Goal: Task Accomplishment & Management: Complete application form

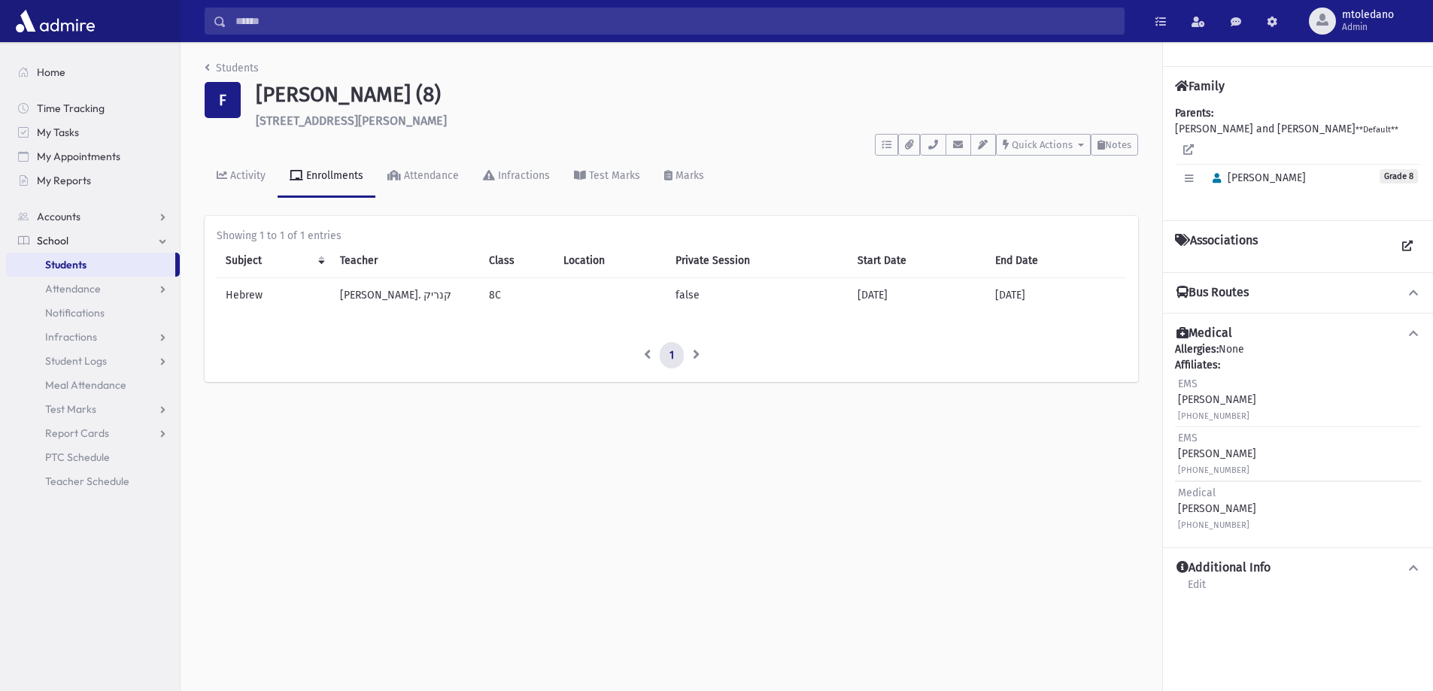
click at [55, 241] on span "School" at bounding box center [53, 241] width 32 height 14
click at [55, 234] on span "School" at bounding box center [53, 241] width 32 height 14
click at [61, 285] on span "Attendance" at bounding box center [73, 289] width 56 height 14
click at [75, 307] on span "Entry" at bounding box center [70, 313] width 26 height 14
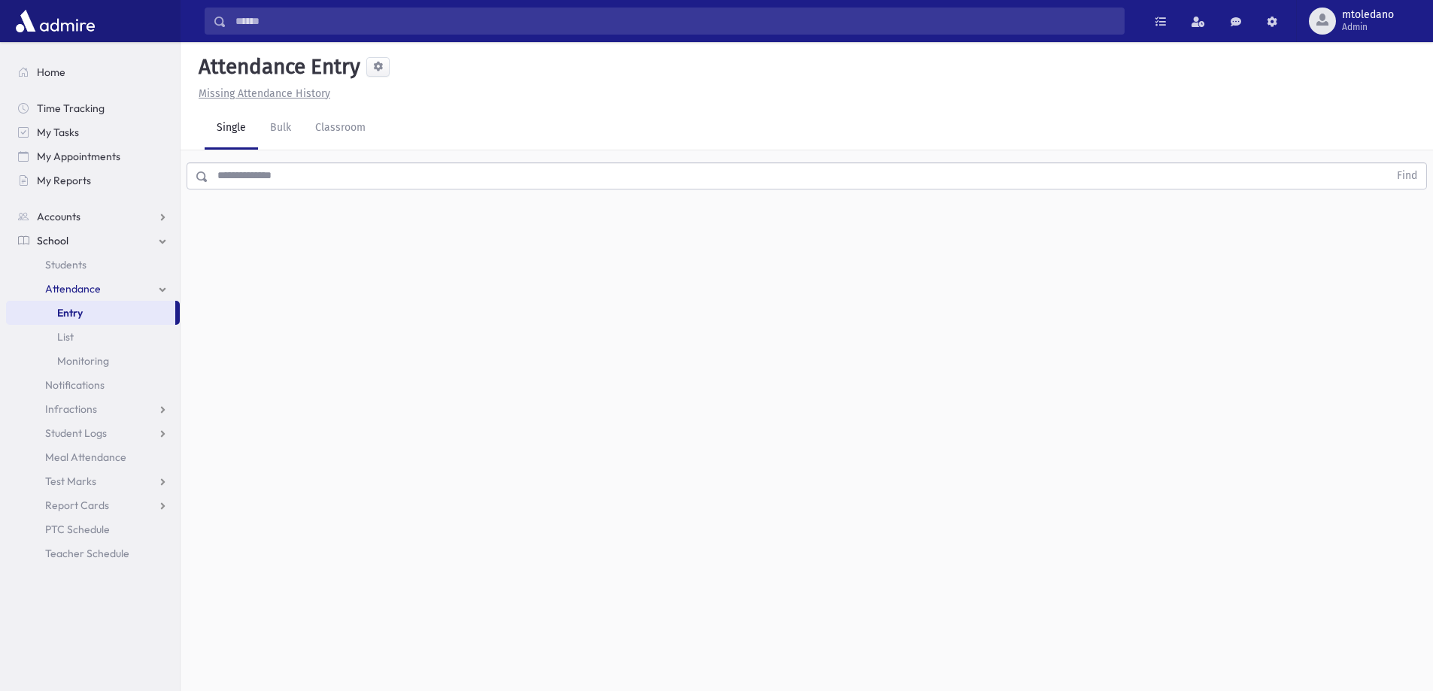
click at [266, 178] on input "text" at bounding box center [798, 175] width 1180 height 27
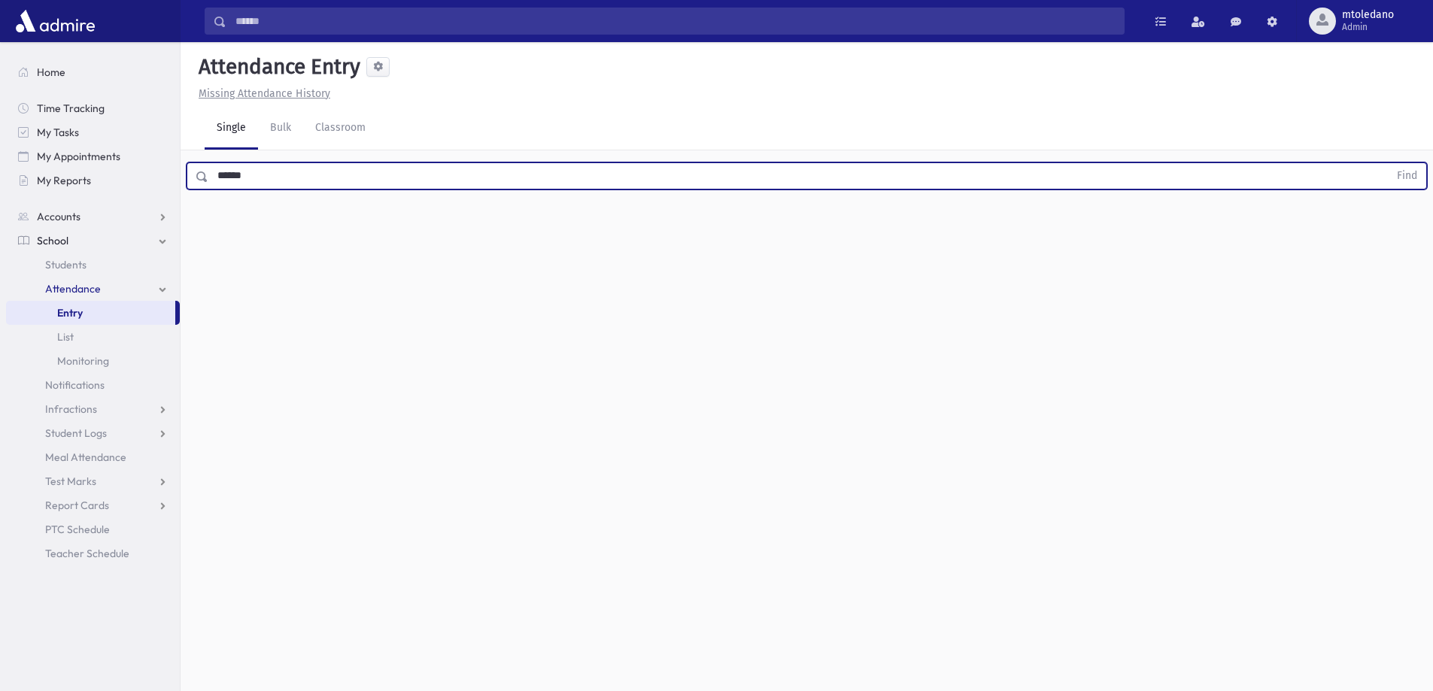
type input "******"
click at [1388, 163] on button "Find" at bounding box center [1407, 176] width 38 height 26
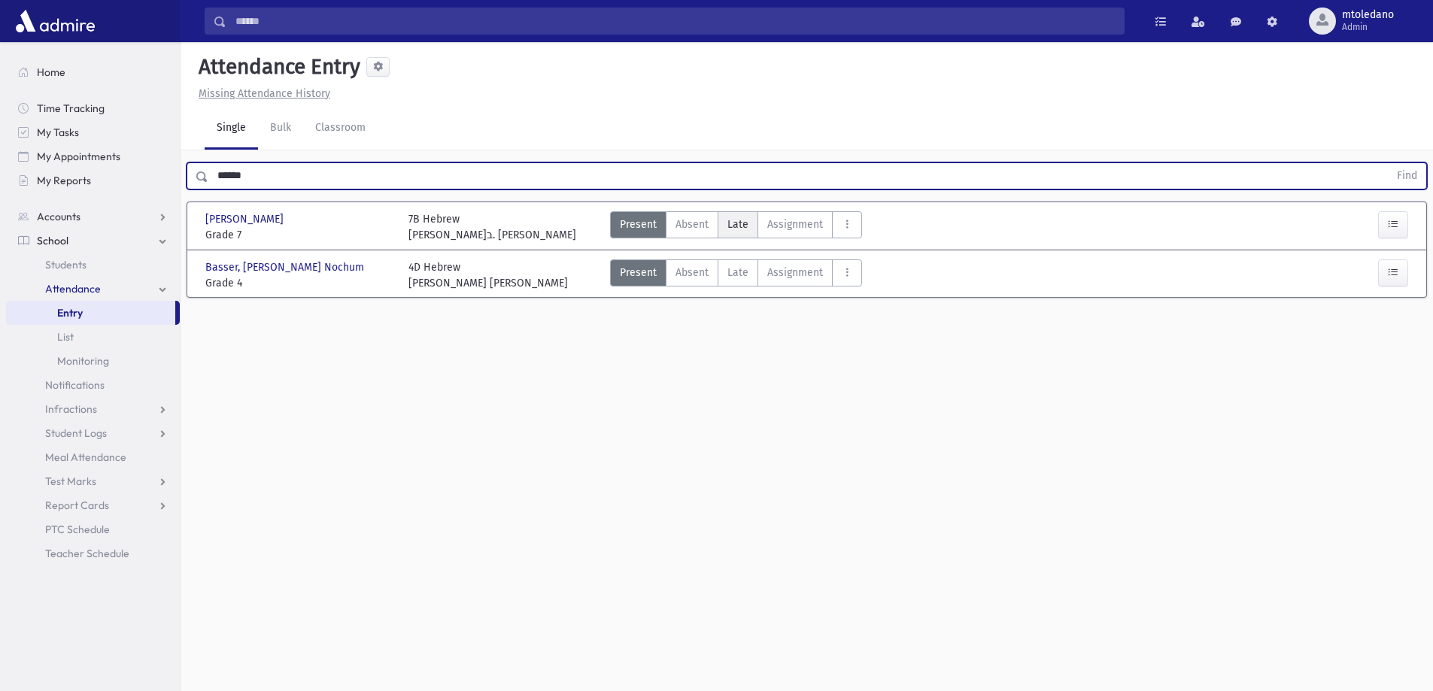
click at [733, 218] on span "Late" at bounding box center [737, 225] width 21 height 16
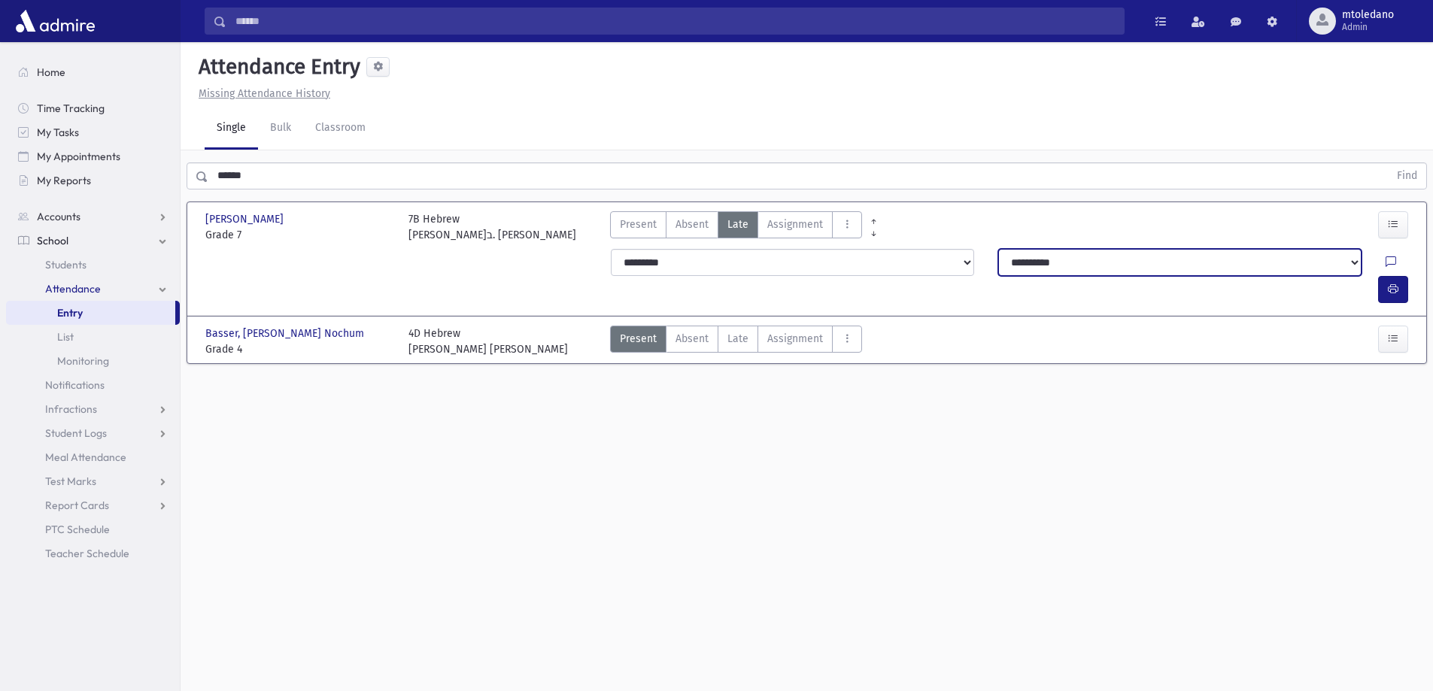
click at [1332, 262] on select "**********" at bounding box center [1179, 262] width 363 height 27
click at [647, 226] on span "Present" at bounding box center [638, 225] width 37 height 16
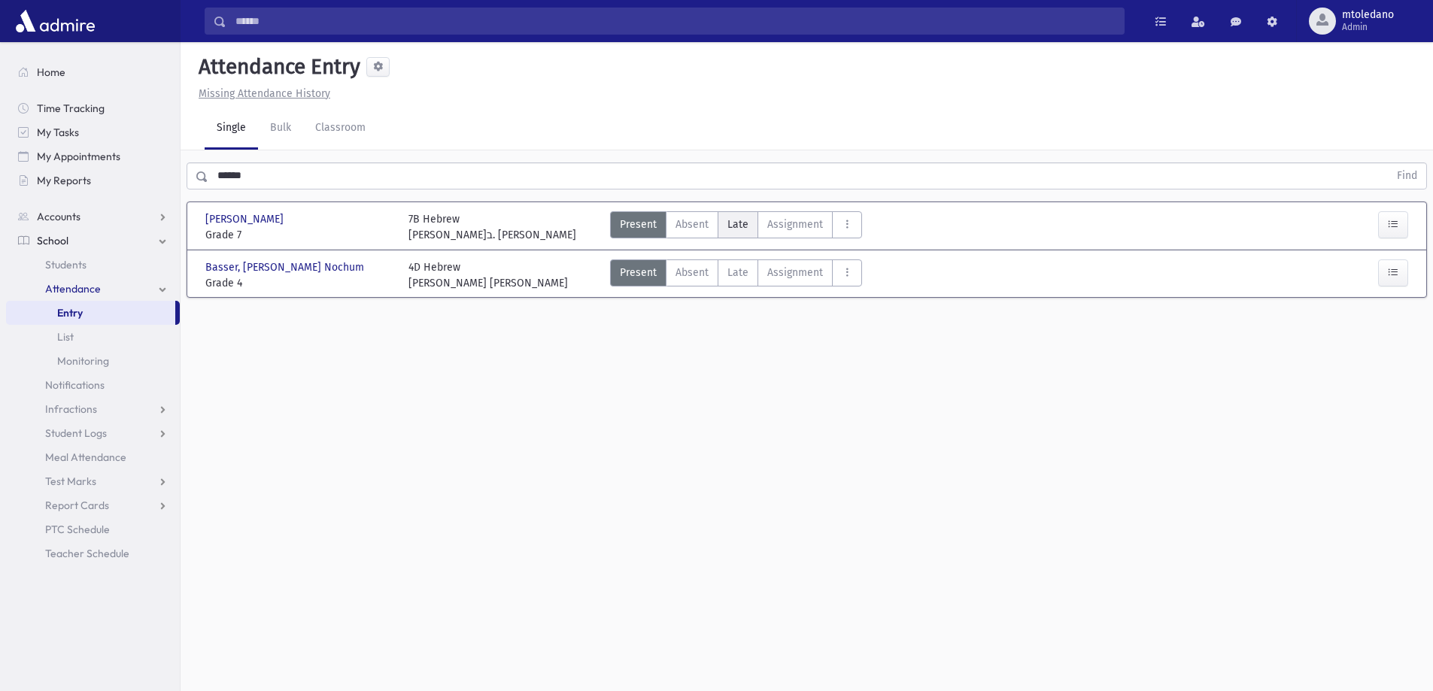
click at [744, 230] on span "Late" at bounding box center [737, 225] width 21 height 16
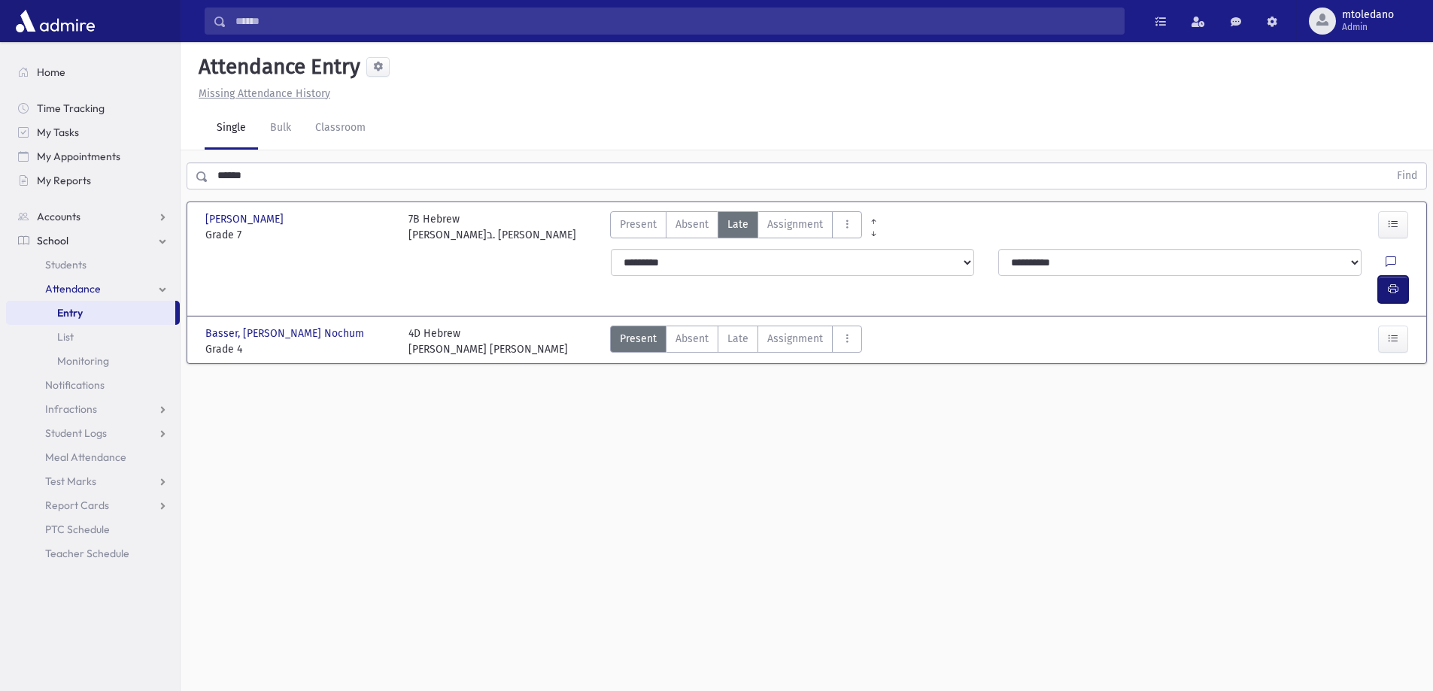
click at [1386, 276] on button "button" at bounding box center [1393, 289] width 30 height 27
click at [76, 269] on span "Students" at bounding box center [65, 265] width 41 height 14
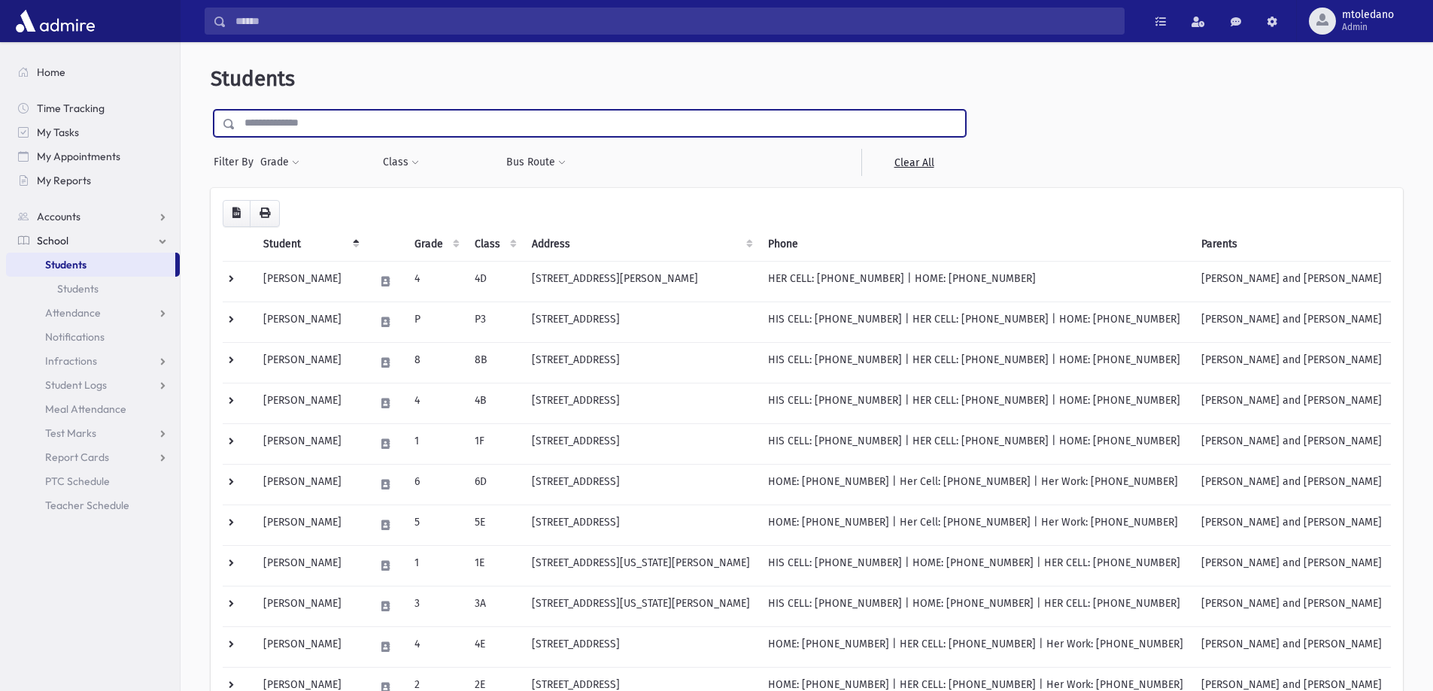
click at [266, 125] on input "text" at bounding box center [600, 123] width 730 height 27
type input "*****"
click at [211, 110] on input "submit" at bounding box center [232, 120] width 42 height 20
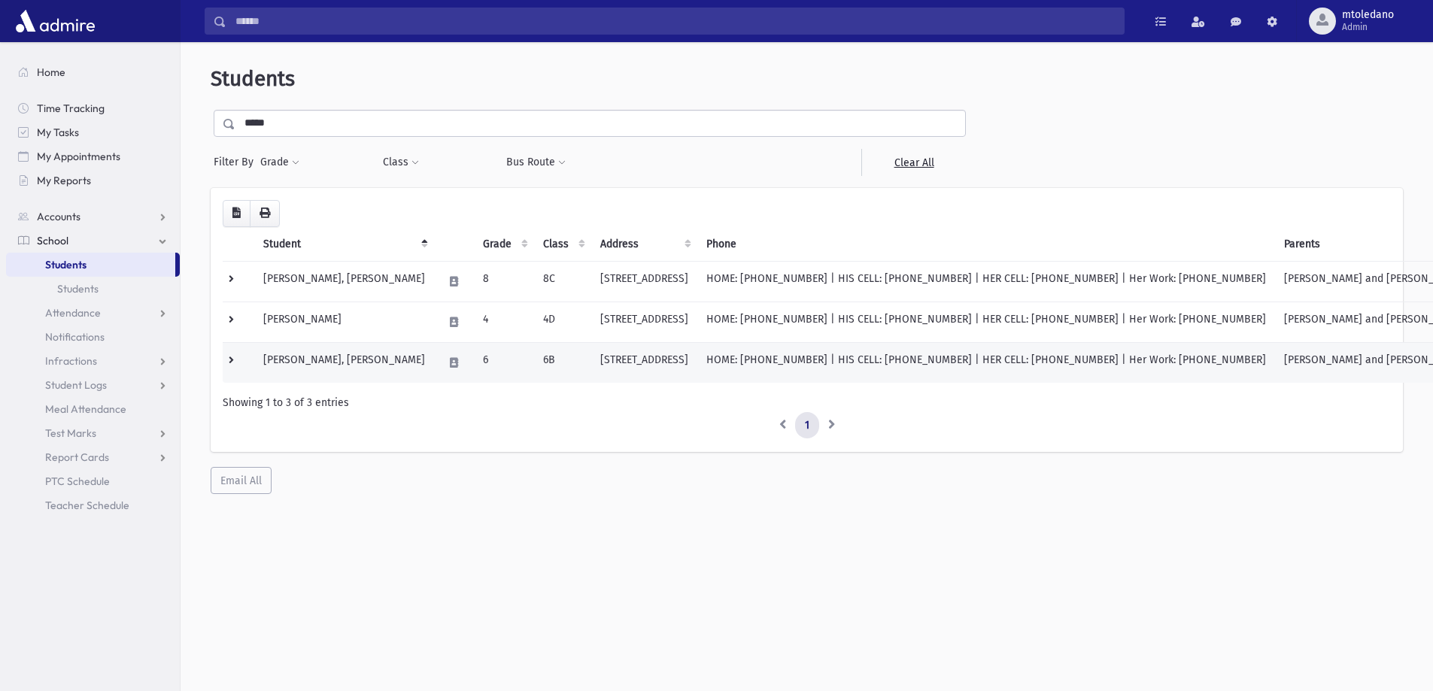
click at [293, 363] on td "Daina, Yisroel Meir" at bounding box center [344, 362] width 180 height 41
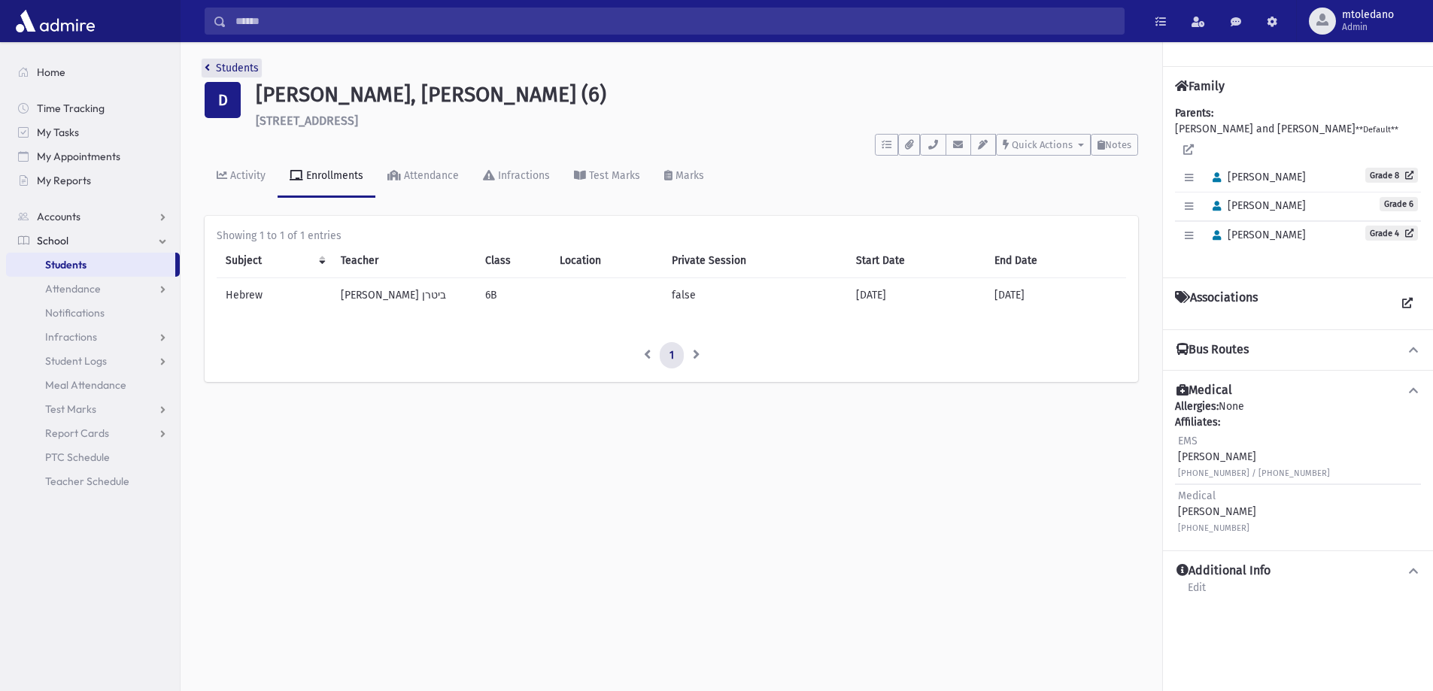
click at [211, 66] on link "Students" at bounding box center [232, 68] width 54 height 13
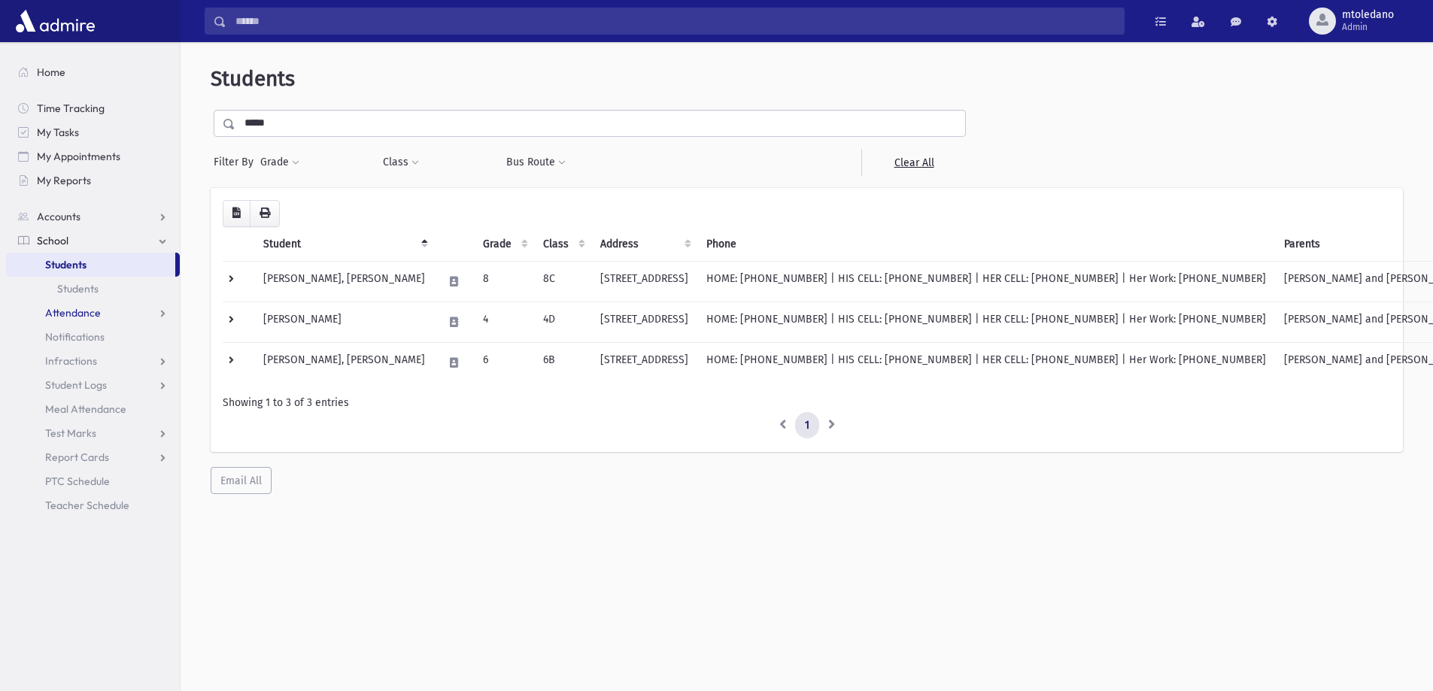
click at [76, 311] on span "Attendance" at bounding box center [73, 313] width 56 height 14
click at [71, 334] on span "Entry" at bounding box center [70, 337] width 26 height 14
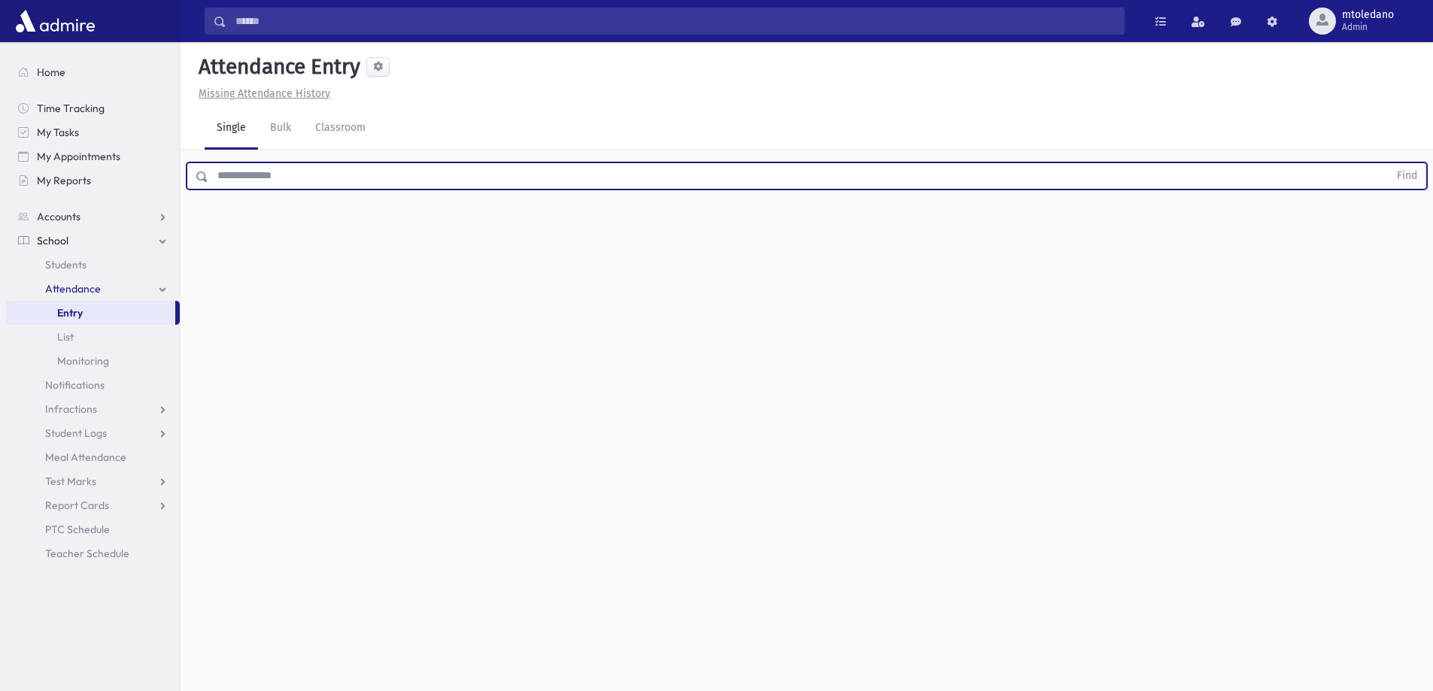
click at [272, 172] on input "text" at bounding box center [798, 175] width 1180 height 27
click at [1388, 163] on button "Find" at bounding box center [1407, 176] width 38 height 26
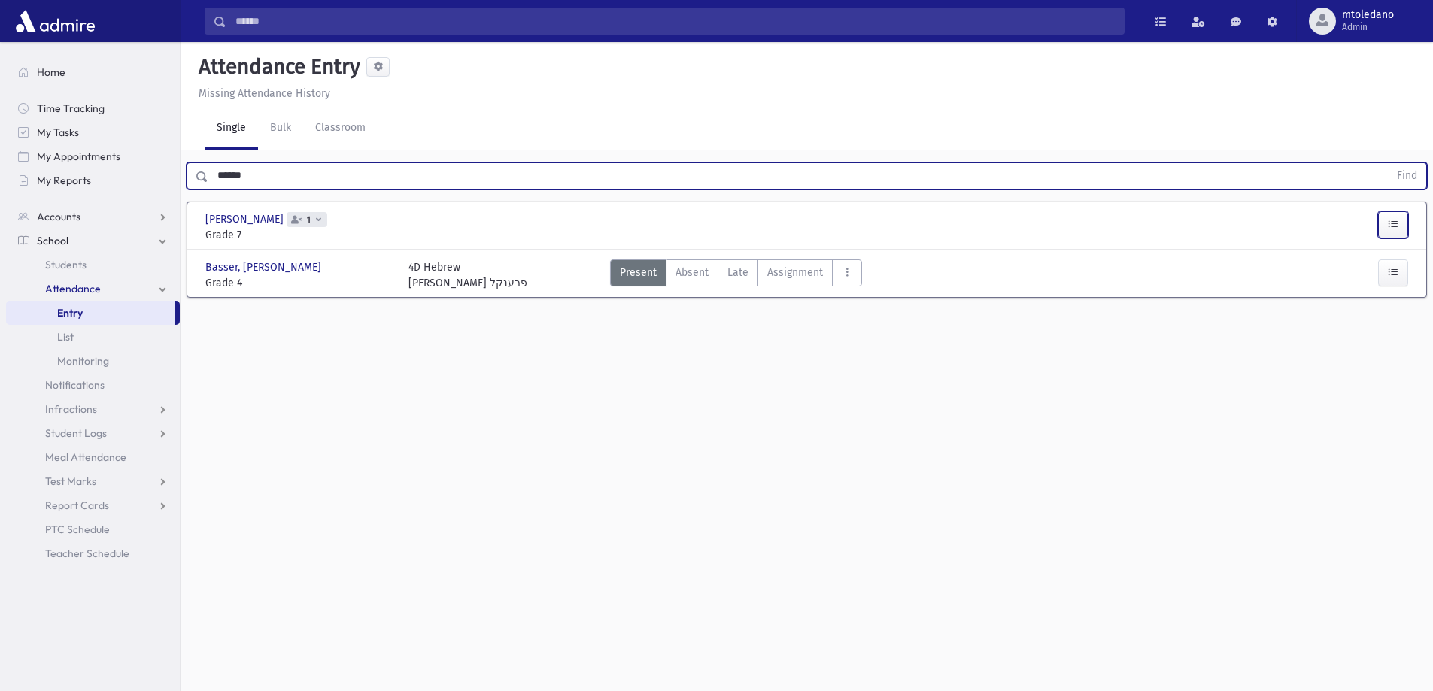
click at [1389, 224] on icon "button" at bounding box center [1393, 224] width 11 height 13
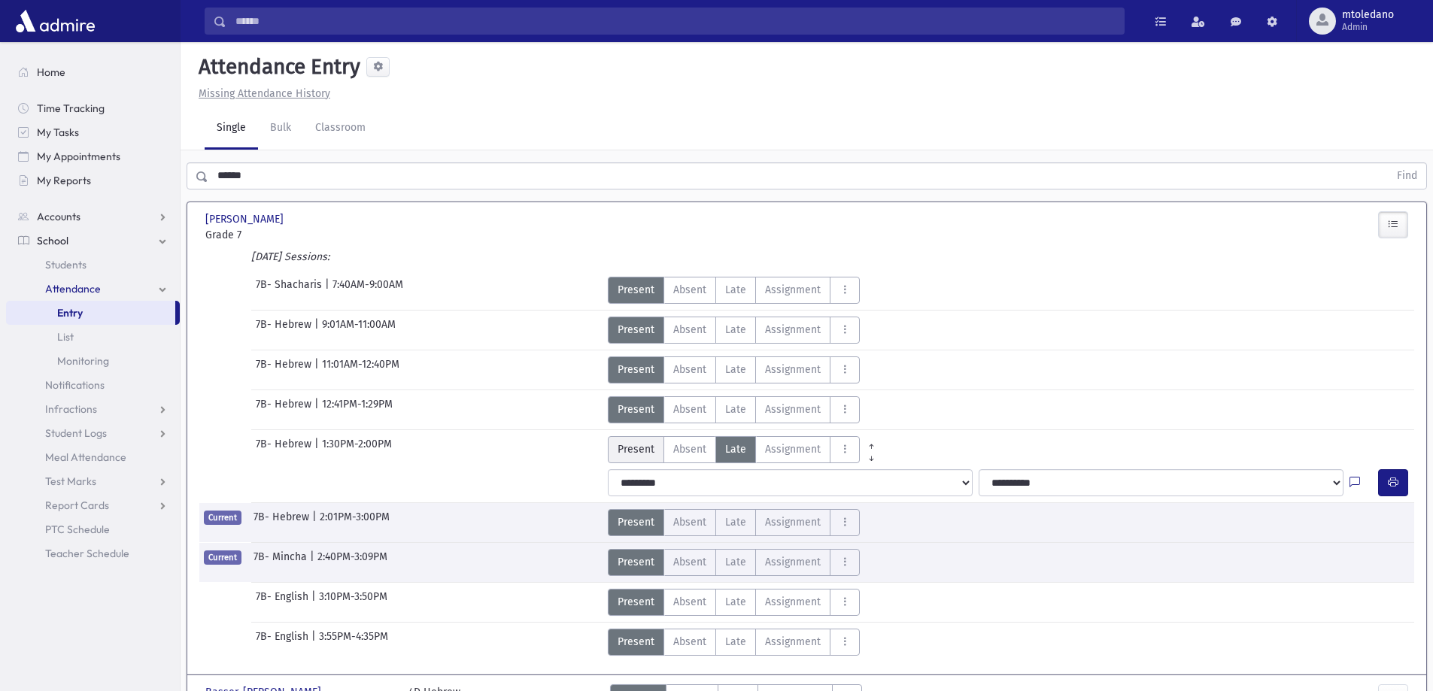
click at [615, 442] on label "Present P" at bounding box center [636, 449] width 56 height 27
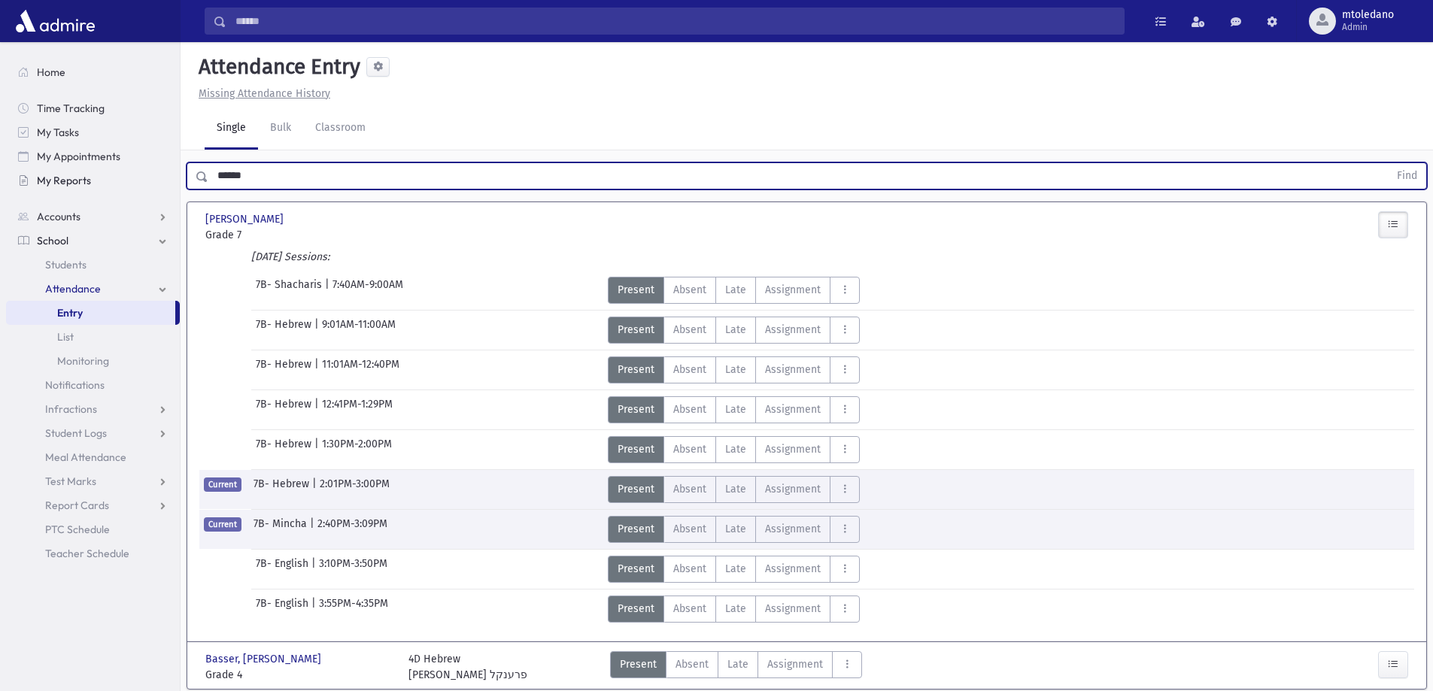
drag, startPoint x: 280, startPoint y: 170, endPoint x: 100, endPoint y: 169, distance: 179.8
click at [100, 169] on div "Search Results All Accounts" at bounding box center [716, 372] width 1433 height 745
click at [1388, 163] on button "Find" at bounding box center [1407, 176] width 38 height 26
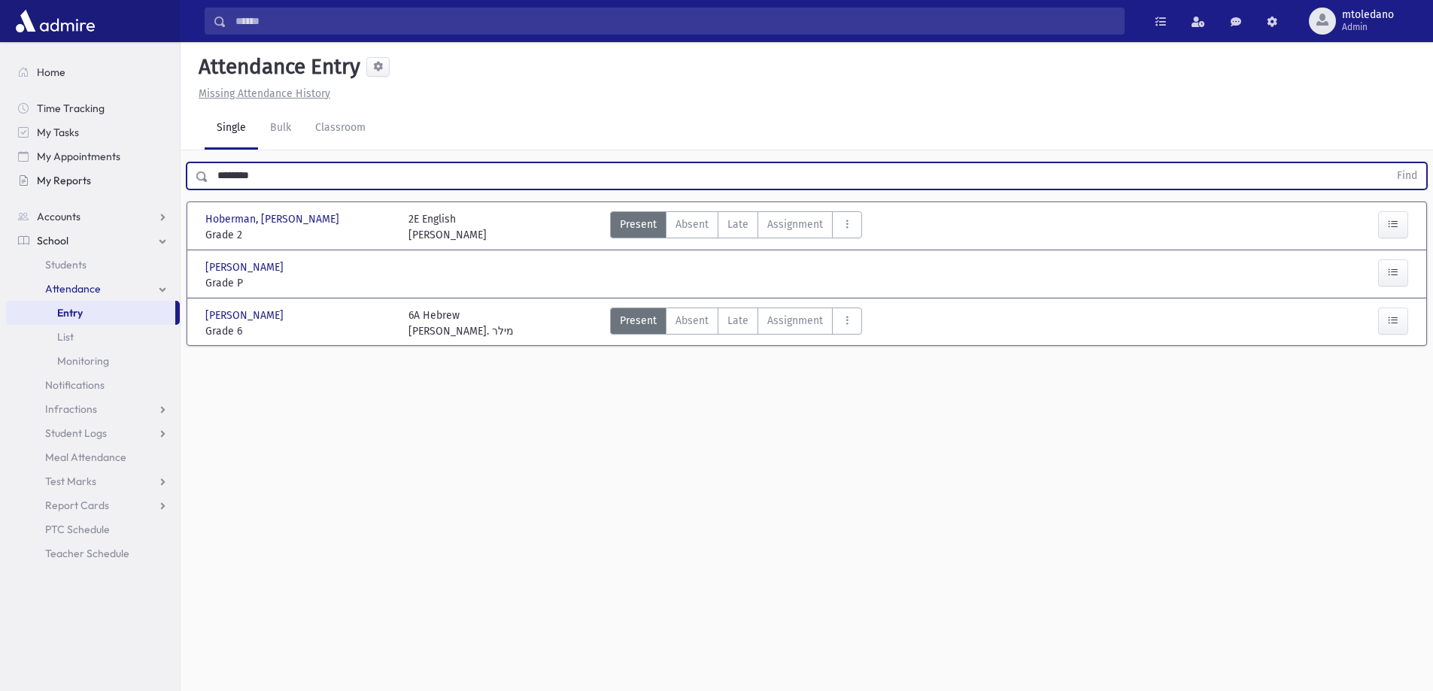
drag, startPoint x: 321, startPoint y: 181, endPoint x: 167, endPoint y: 181, distance: 154.2
click at [167, 181] on div "Search Results All Accounts" at bounding box center [716, 362] width 1433 height 725
type input "********"
click at [1388, 163] on button "Find" at bounding box center [1407, 176] width 38 height 26
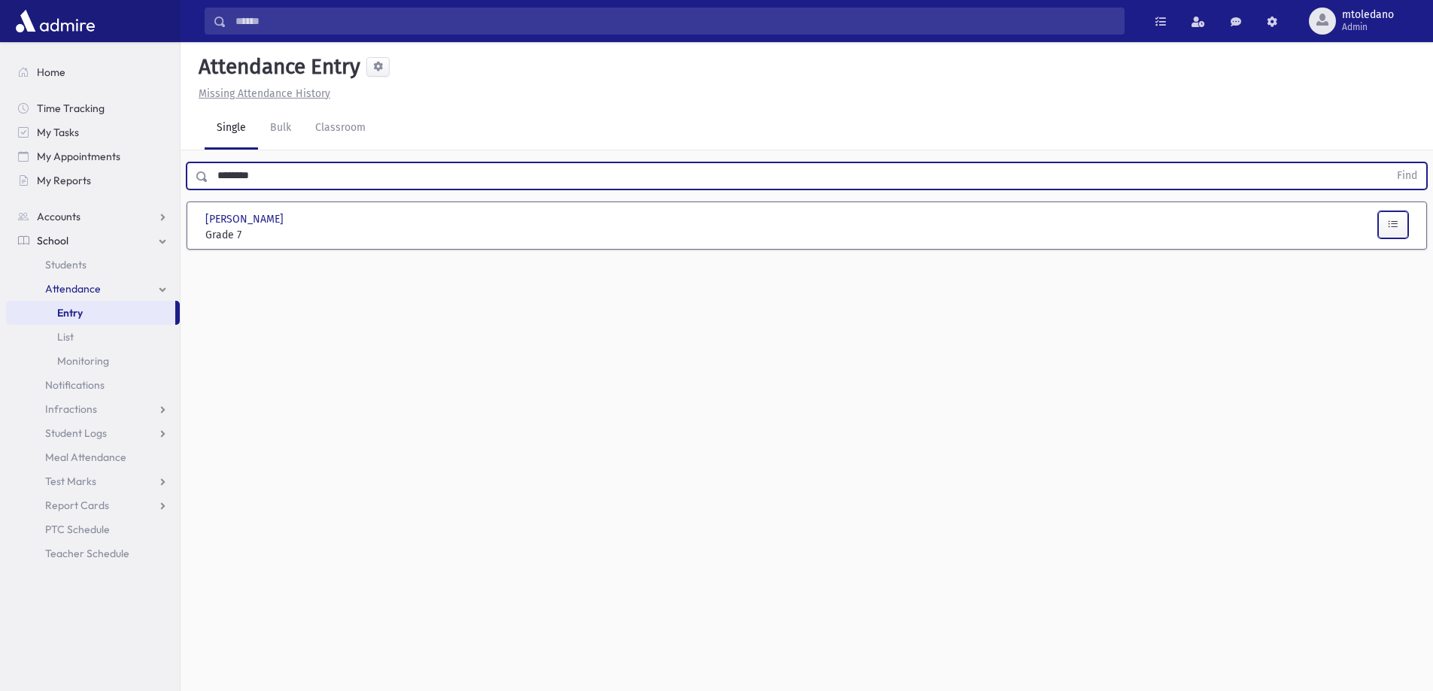
click at [1386, 224] on button "button" at bounding box center [1393, 224] width 30 height 27
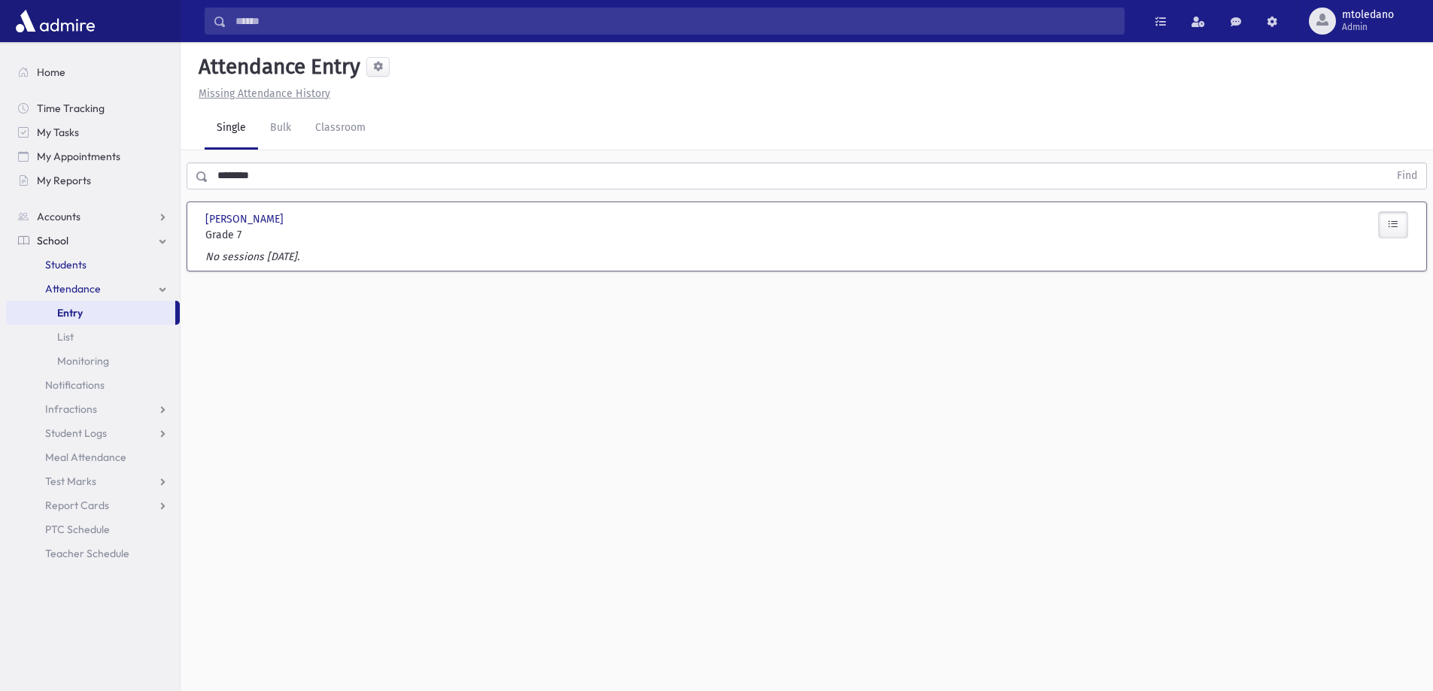
click at [71, 269] on span "Students" at bounding box center [65, 265] width 41 height 14
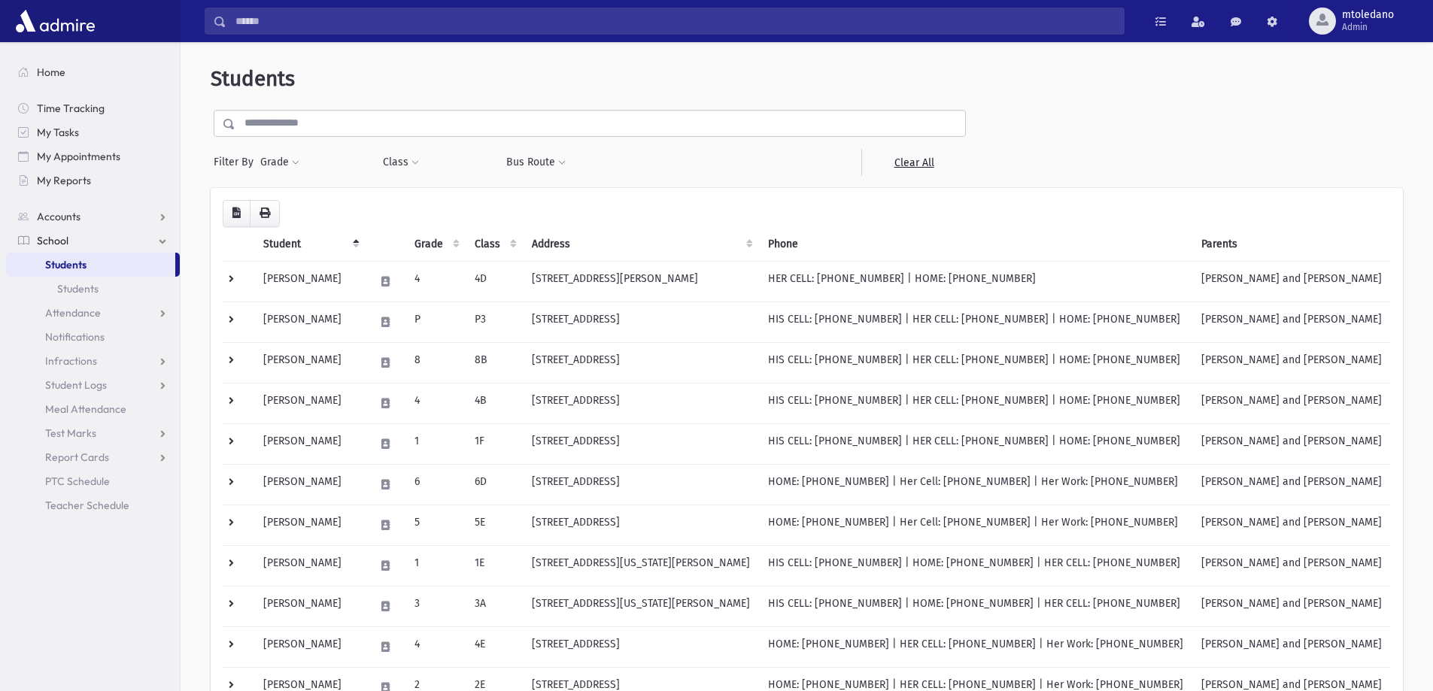
click at [303, 127] on input "text" at bounding box center [600, 123] width 730 height 27
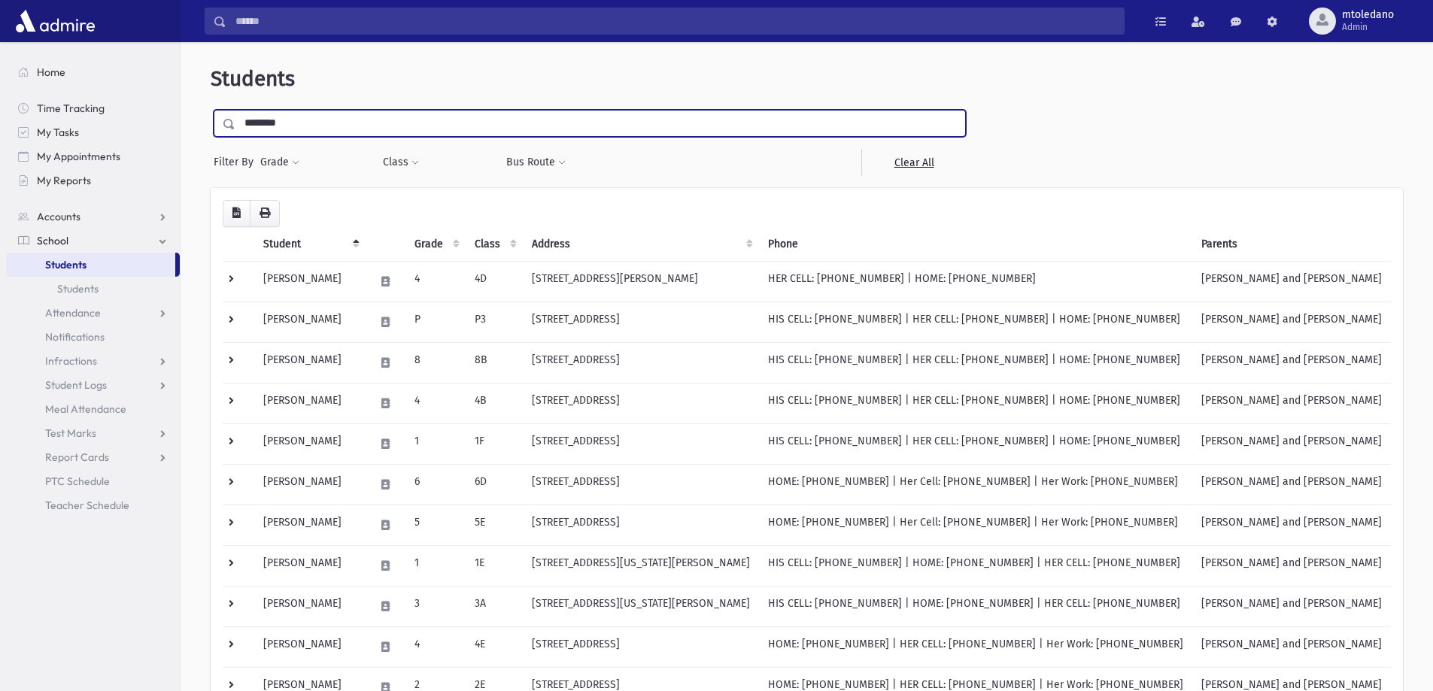
type input "********"
click at [211, 110] on input "submit" at bounding box center [232, 120] width 42 height 20
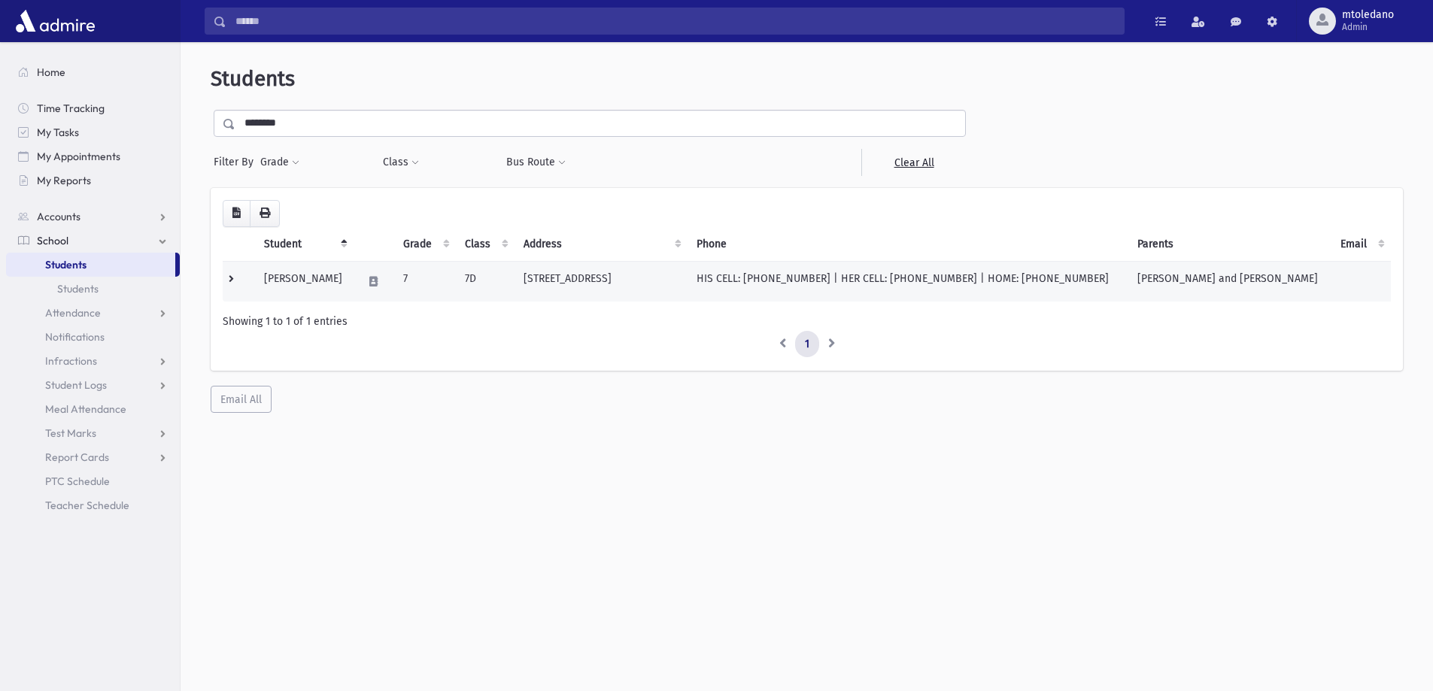
click at [319, 272] on td "[PERSON_NAME]" at bounding box center [304, 281] width 99 height 41
